Goal: Find specific page/section: Find specific page/section

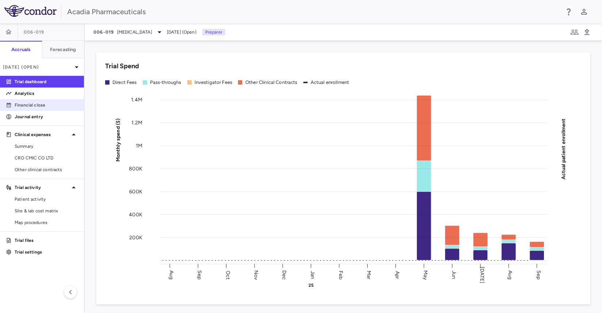
click at [26, 107] on p "Financial close" at bounding box center [47, 105] width 64 height 7
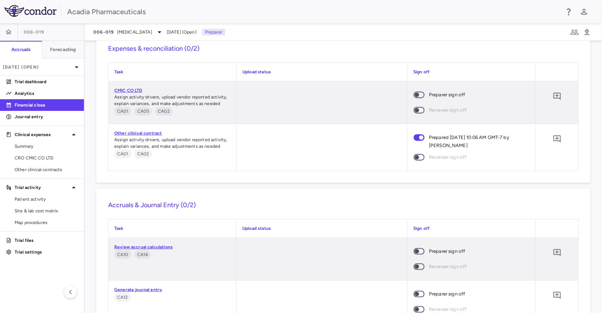
scroll to position [791, 0]
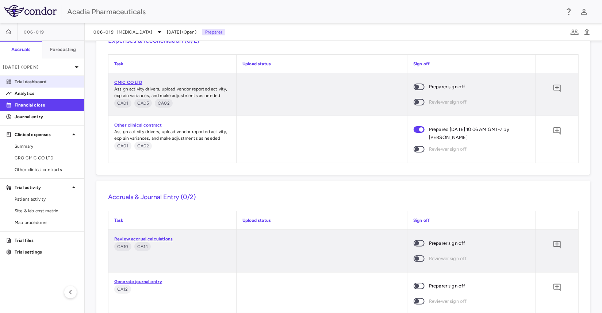
click at [40, 81] on p "Trial dashboard" at bounding box center [47, 82] width 64 height 7
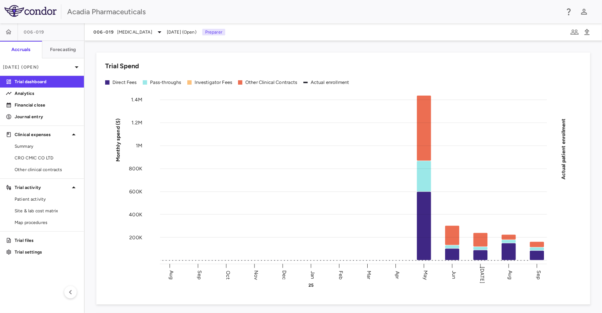
drag, startPoint x: 313, startPoint y: 14, endPoint x: 154, endPoint y: 41, distance: 161.1
click at [313, 14] on div "Acadia Pharmaceuticals" at bounding box center [313, 11] width 493 height 11
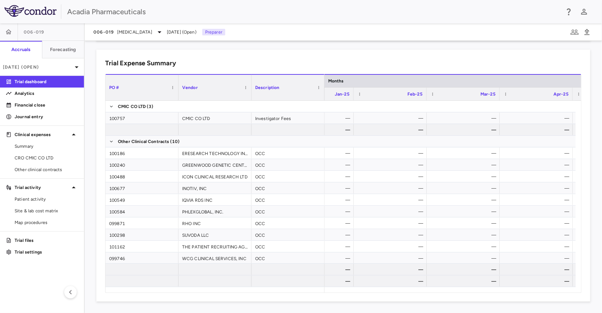
scroll to position [0, 532]
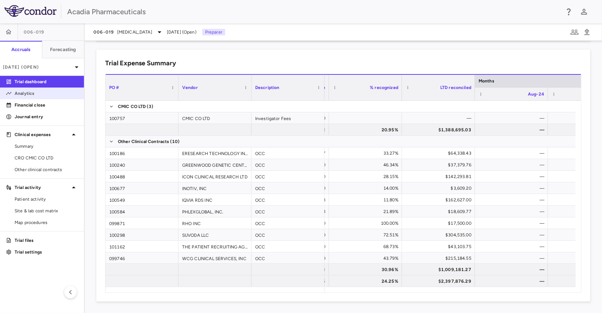
click at [30, 95] on p "Analytics" at bounding box center [47, 93] width 64 height 7
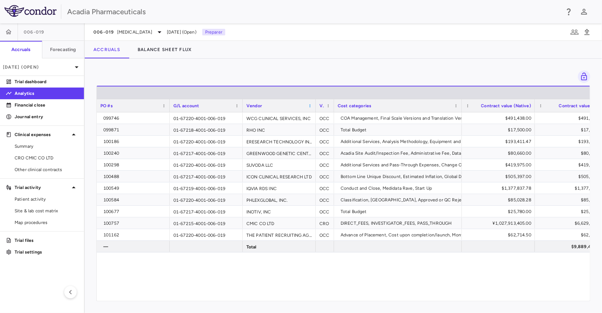
click at [310, 105] on span at bounding box center [310, 106] width 4 height 4
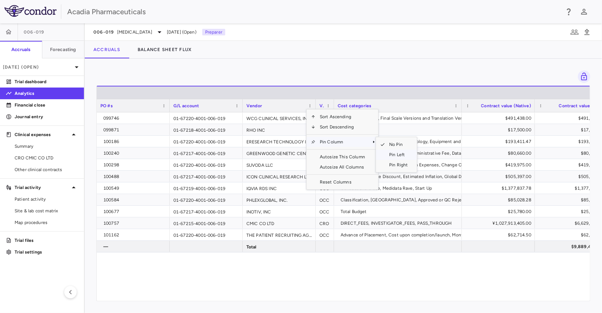
click at [392, 155] on span "Pin Left" at bounding box center [398, 155] width 27 height 10
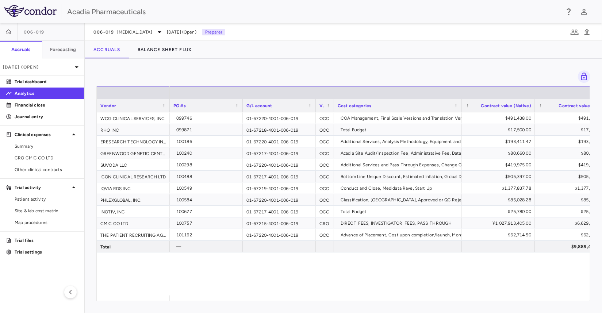
click at [107, 105] on span "Vendor" at bounding box center [108, 105] width 16 height 5
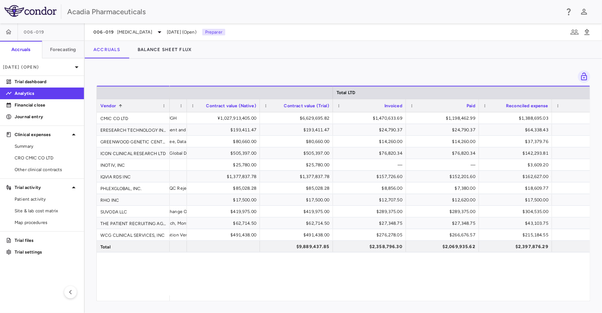
scroll to position [0, 308]
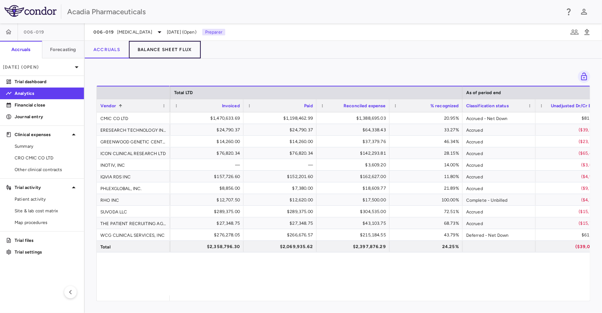
click at [151, 51] on button "Balance Sheet Flux" at bounding box center [165, 50] width 72 height 18
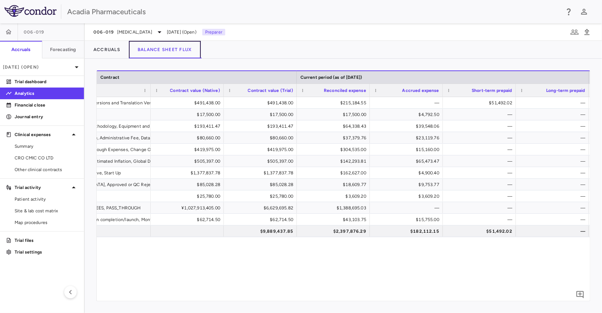
scroll to position [0, 377]
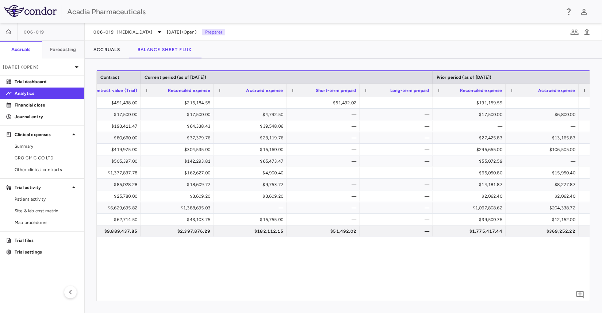
click at [318, 302] on div "Drag here to set row groups Drag here to set column labels Contract Current per…" at bounding box center [343, 186] width 517 height 255
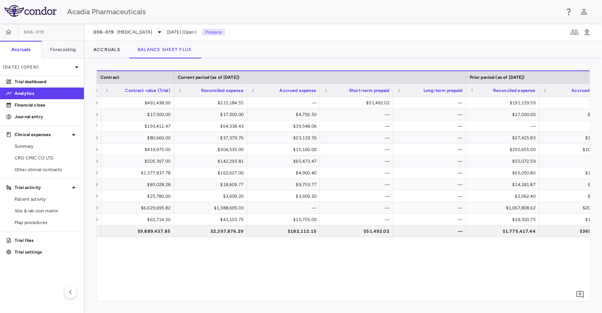
click at [158, 274] on div "COA Management, Final Scale Versions and Translation Vendor Feedback), Pass Thr…" at bounding box center [343, 196] width 493 height 199
click at [114, 47] on button "Accruals" at bounding box center [107, 50] width 44 height 18
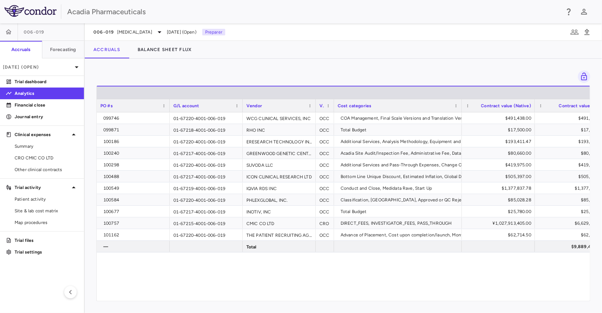
click at [269, 106] on div "Vendor" at bounding box center [275, 105] width 59 height 9
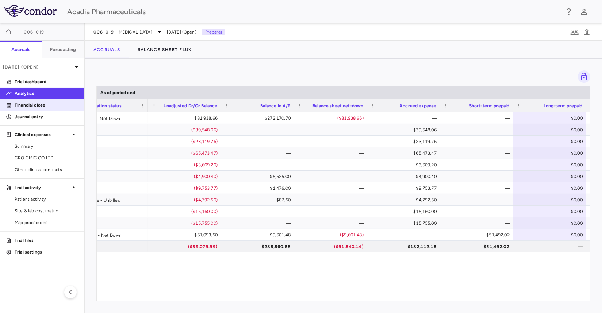
click at [50, 108] on p "Financial close" at bounding box center [47, 105] width 64 height 7
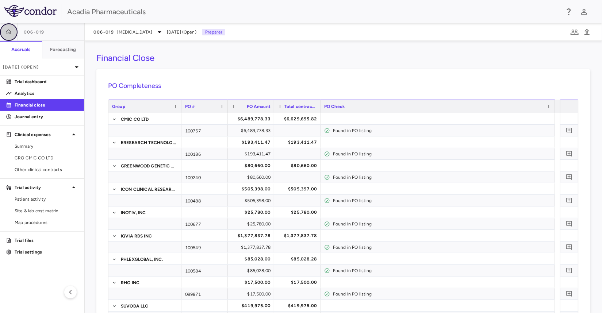
click at [9, 33] on icon "button" at bounding box center [8, 31] width 7 height 7
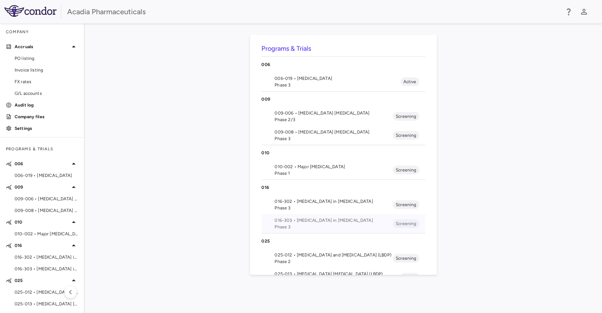
click at [344, 218] on span "016-303 • [MEDICAL_DATA] in [MEDICAL_DATA]" at bounding box center [334, 220] width 118 height 7
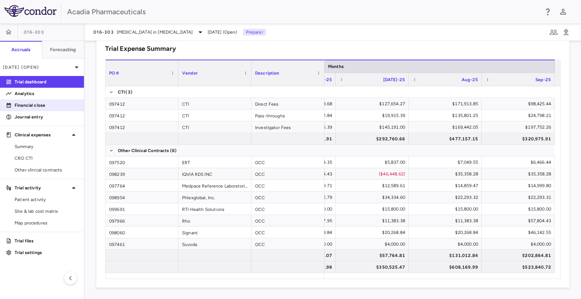
click at [34, 106] on p "Financial close" at bounding box center [47, 105] width 64 height 7
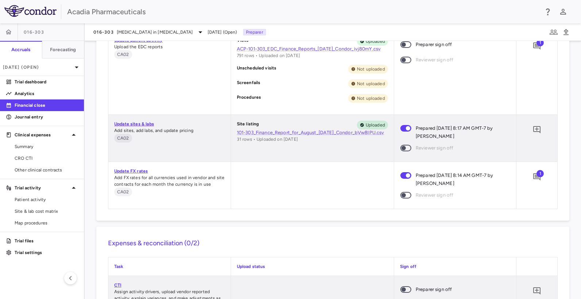
scroll to position [426, 0]
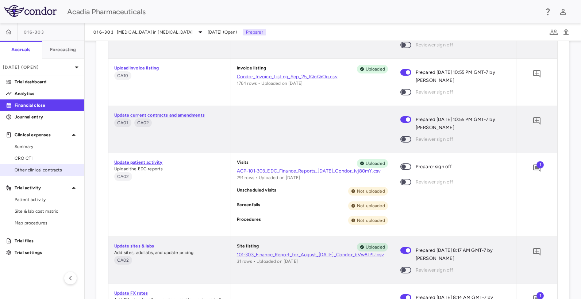
click at [50, 170] on span "Other clinical contracts" at bounding box center [47, 170] width 64 height 7
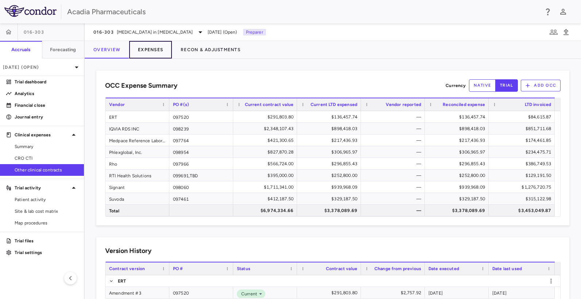
click at [143, 50] on button "Expenses" at bounding box center [150, 50] width 43 height 18
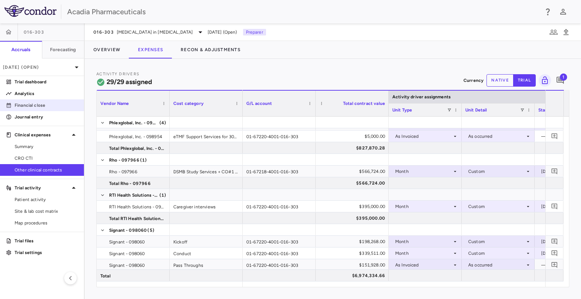
click at [35, 106] on p "Financial close" at bounding box center [47, 105] width 64 height 7
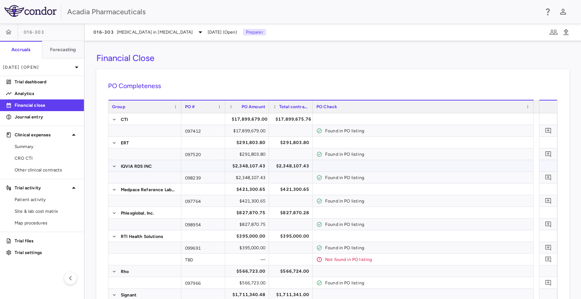
scroll to position [304, 0]
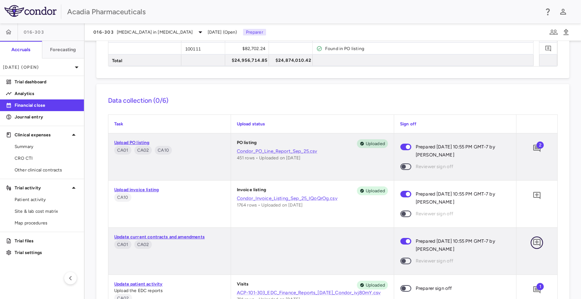
click at [535, 244] on icon "Add comment" at bounding box center [537, 242] width 9 height 9
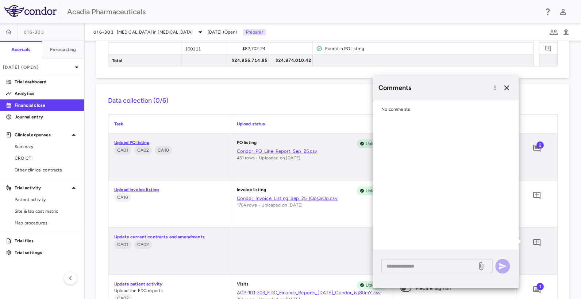
click at [406, 269] on textarea at bounding box center [429, 266] width 85 height 8
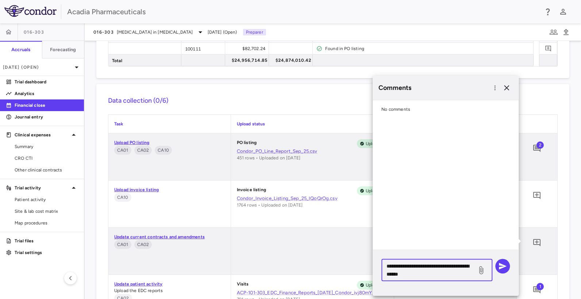
drag, startPoint x: 446, startPoint y: 276, endPoint x: 379, endPoint y: 255, distance: 70.3
click at [379, 255] on div "**********" at bounding box center [446, 273] width 146 height 46
click at [451, 276] on textarea "**********" at bounding box center [429, 270] width 85 height 16
type textarea "**********"
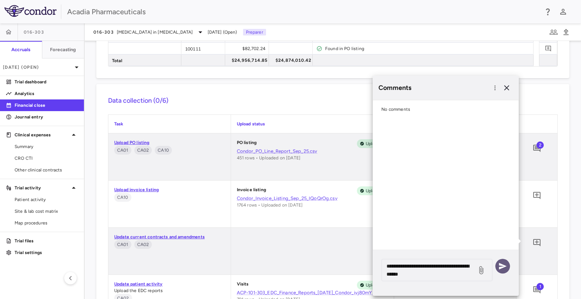
click at [501, 268] on icon "button" at bounding box center [503, 266] width 8 height 7
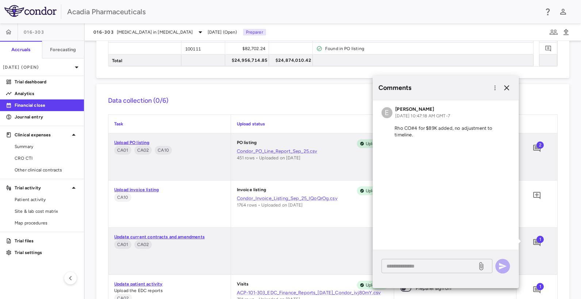
click at [423, 265] on textarea at bounding box center [429, 266] width 85 height 8
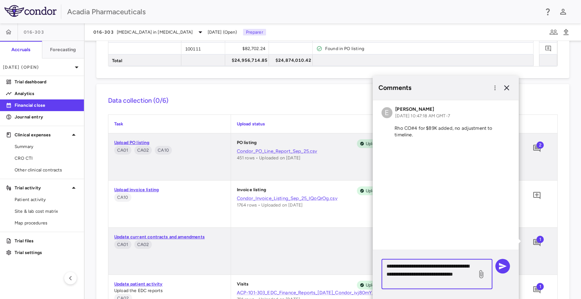
drag, startPoint x: 443, startPoint y: 281, endPoint x: 378, endPoint y: 256, distance: 69.5
click at [378, 256] on div "**********" at bounding box center [446, 277] width 146 height 54
type textarea "**********"
click at [503, 265] on icon "button" at bounding box center [503, 266] width 8 height 7
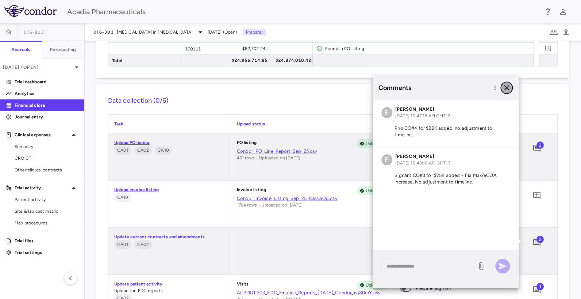
click at [508, 86] on icon "button" at bounding box center [506, 87] width 9 height 9
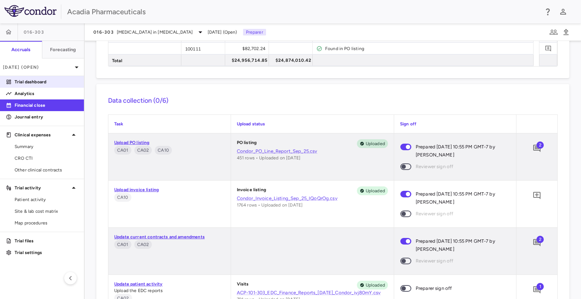
click at [35, 80] on p "Trial dashboard" at bounding box center [47, 82] width 64 height 7
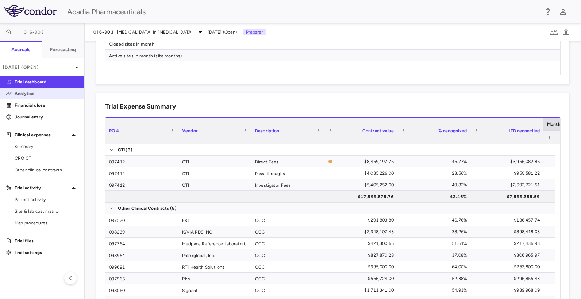
click at [26, 99] on link "Analytics" at bounding box center [42, 93] width 84 height 11
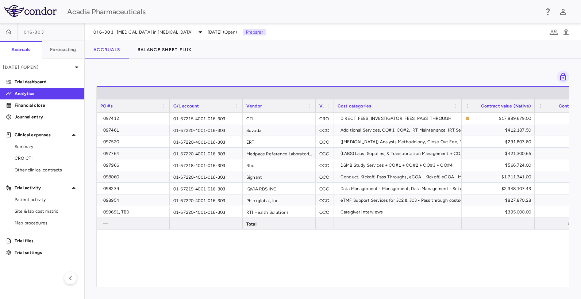
click at [309, 106] on span at bounding box center [310, 106] width 4 height 4
click at [334, 142] on span "Pin Column" at bounding box center [343, 142] width 54 height 10
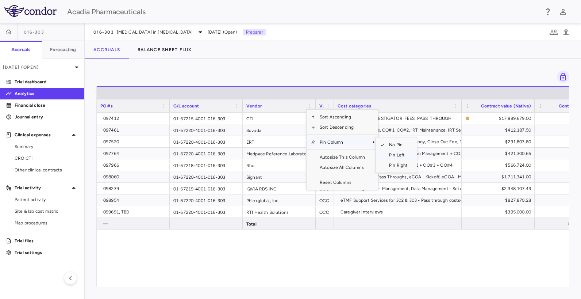
click at [398, 153] on span "Pin Left" at bounding box center [398, 155] width 27 height 10
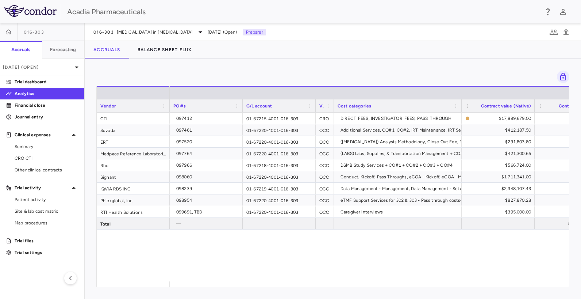
click at [122, 107] on div "Vendor" at bounding box center [129, 105] width 59 height 9
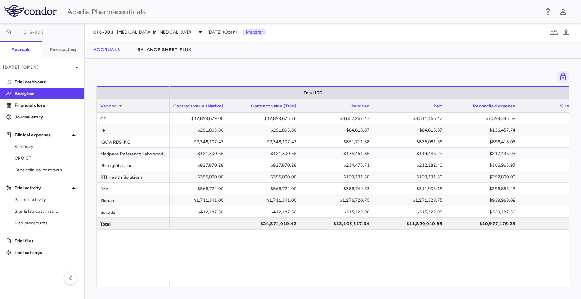
scroll to position [0, 291]
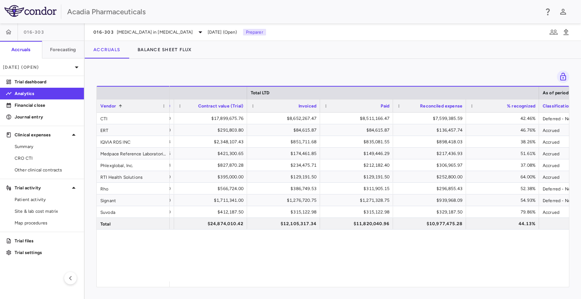
drag, startPoint x: 441, startPoint y: 60, endPoint x: 431, endPoint y: 116, distance: 56.7
click at [441, 61] on div "Press ENTER to sort. Press ALT DOWN to open column menu Drag here to set row gr…" at bounding box center [333, 179] width 497 height 240
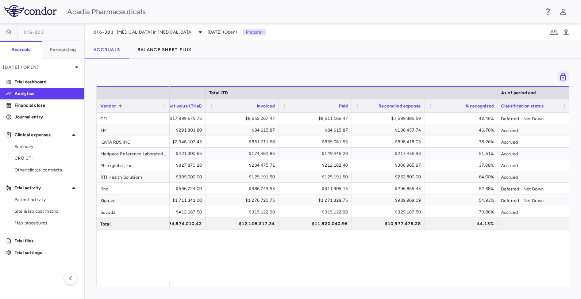
scroll to position [0, 411]
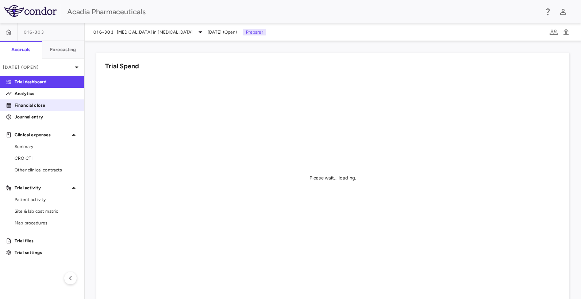
click at [42, 104] on p "Financial close" at bounding box center [47, 105] width 64 height 7
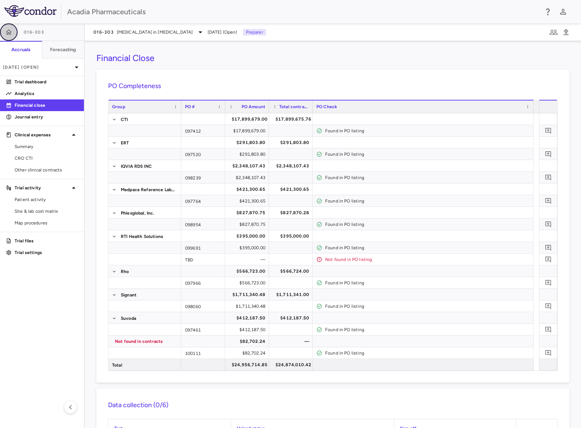
click at [9, 34] on icon "button" at bounding box center [9, 31] width 6 height 5
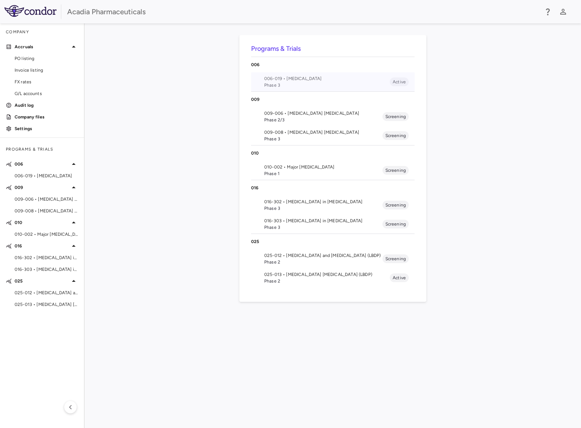
click at [295, 74] on li "006-019 • Rett Syndrome Phase 3 Active" at bounding box center [333, 81] width 164 height 19
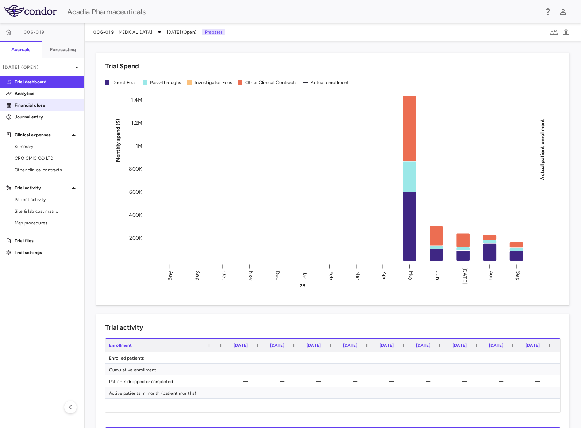
click at [28, 104] on p "Financial close" at bounding box center [47, 105] width 64 height 7
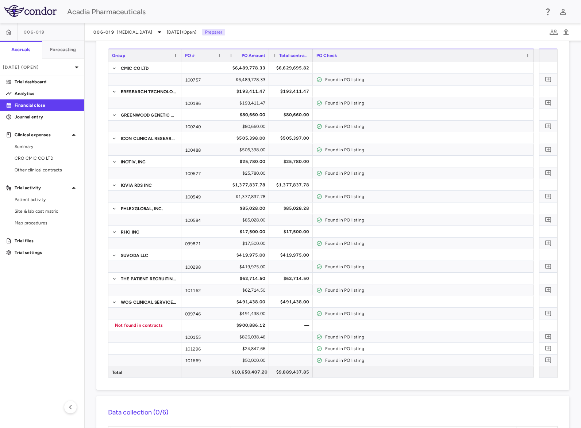
scroll to position [61, 0]
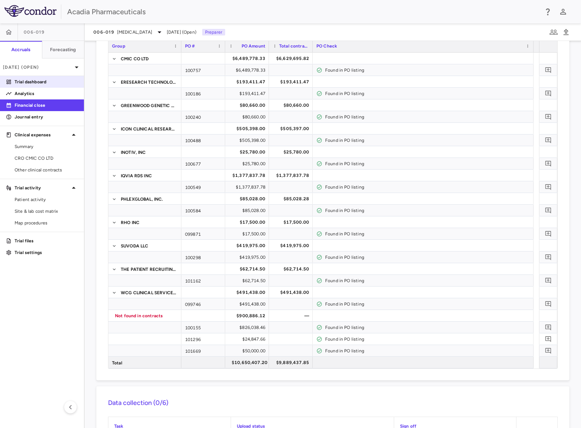
click at [38, 82] on p "Trial dashboard" at bounding box center [47, 82] width 64 height 7
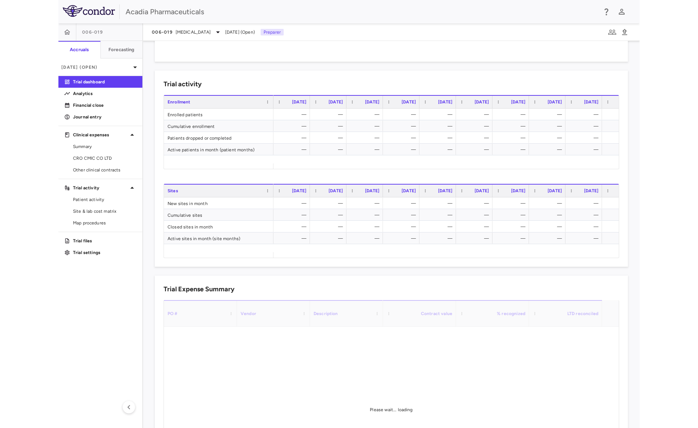
scroll to position [355, 0]
